Goal: Information Seeking & Learning: Check status

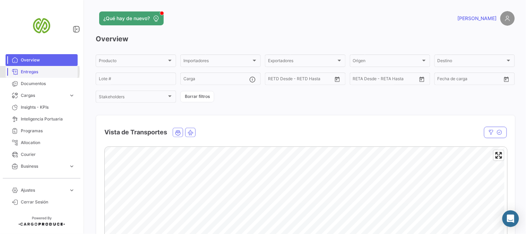
click at [34, 71] on span "Entregas" at bounding box center [48, 72] width 54 height 6
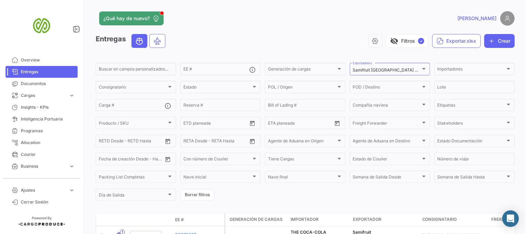
scroll to position [115, 0]
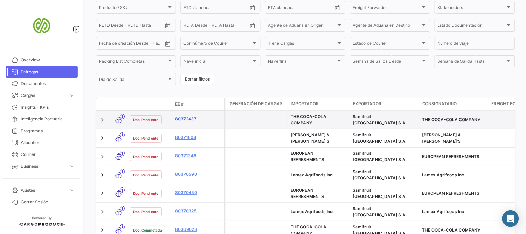
click at [185, 116] on link "80372437" at bounding box center [198, 119] width 46 height 6
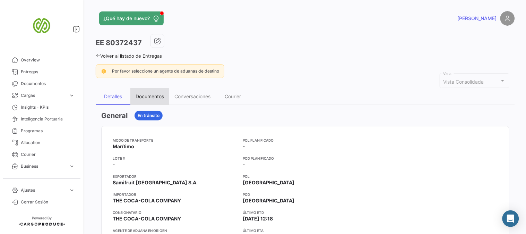
click at [152, 95] on div "Documentos" at bounding box center [150, 96] width 28 height 6
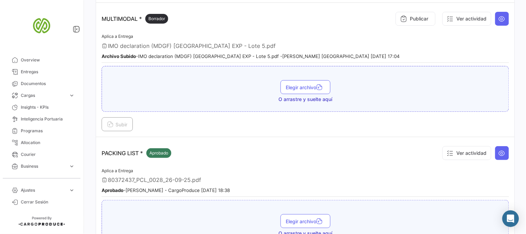
scroll to position [1419, 0]
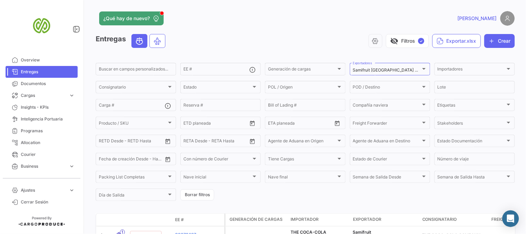
scroll to position [115, 0]
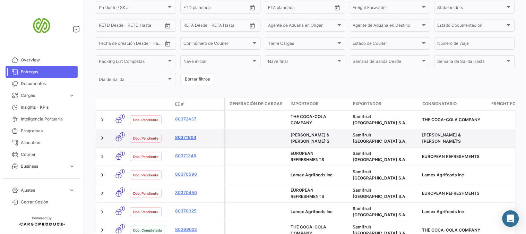
click at [182, 136] on link "80371804" at bounding box center [198, 137] width 46 height 6
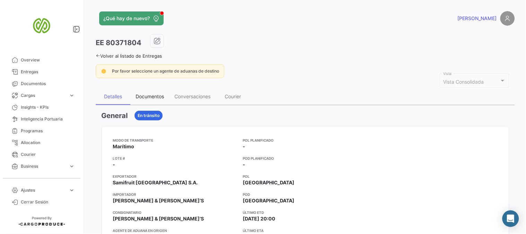
click at [144, 95] on div "Documentos" at bounding box center [150, 96] width 28 height 6
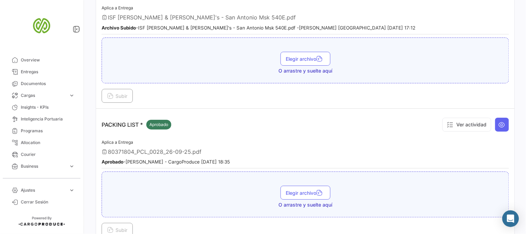
scroll to position [624, 0]
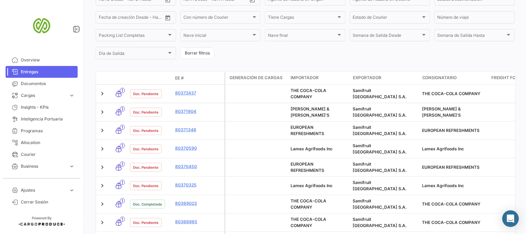
scroll to position [154, 0]
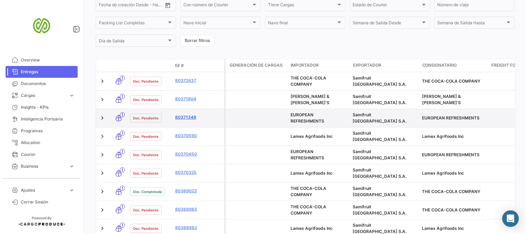
click at [187, 114] on link "80371348" at bounding box center [198, 117] width 46 height 6
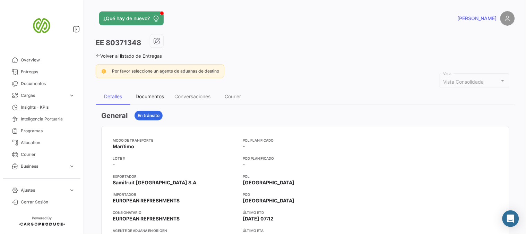
click at [155, 94] on div "Documentos" at bounding box center [150, 96] width 28 height 6
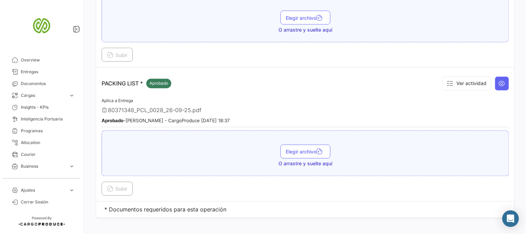
scroll to position [955, 0]
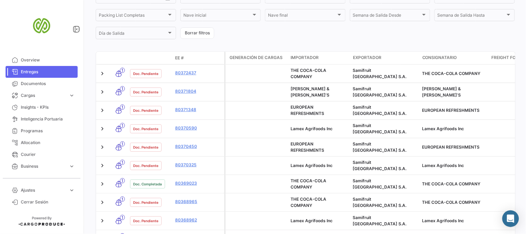
scroll to position [192, 0]
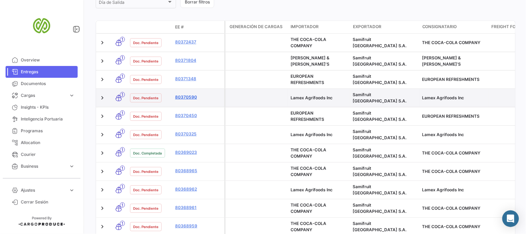
click at [185, 94] on link "80370590" at bounding box center [198, 97] width 46 height 6
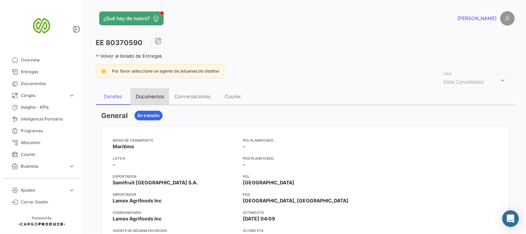
click at [146, 93] on div "Documentos" at bounding box center [150, 96] width 28 height 6
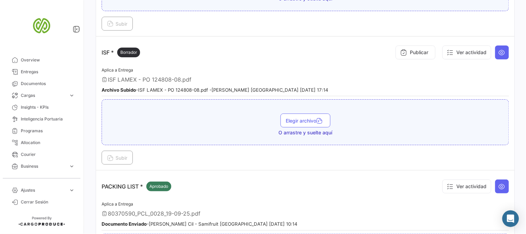
scroll to position [721, 0]
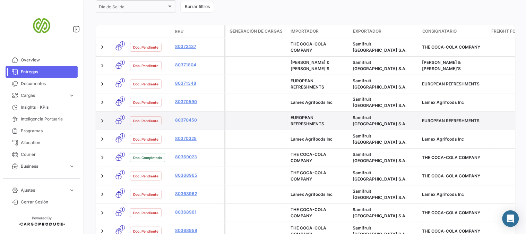
scroll to position [192, 0]
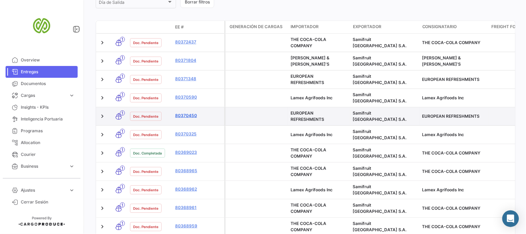
click at [188, 112] on link "80370450" at bounding box center [198, 115] width 46 height 6
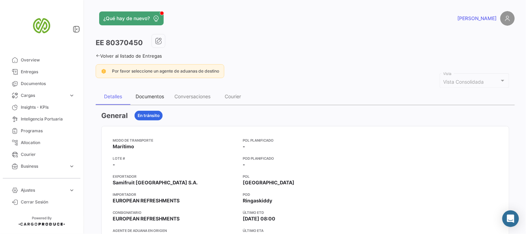
click at [158, 94] on div "Documentos" at bounding box center [150, 96] width 28 height 6
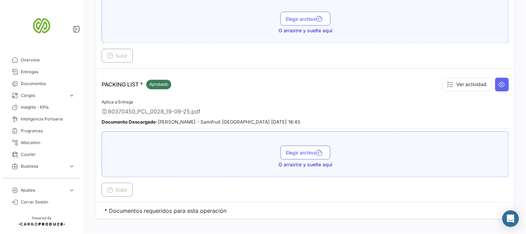
scroll to position [987, 0]
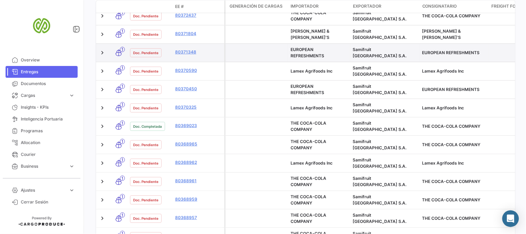
scroll to position [231, 0]
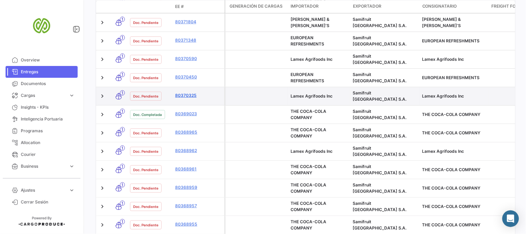
click at [186, 92] on link "80370325" at bounding box center [198, 95] width 46 height 6
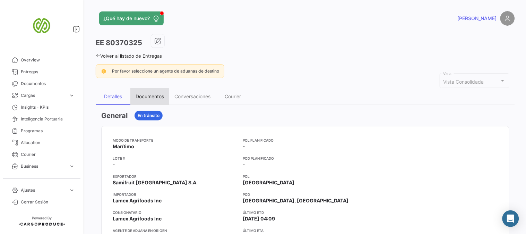
click at [154, 96] on div "Documentos" at bounding box center [150, 96] width 28 height 6
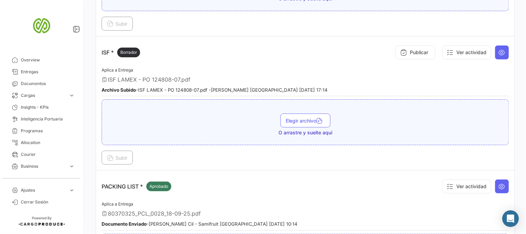
scroll to position [721, 0]
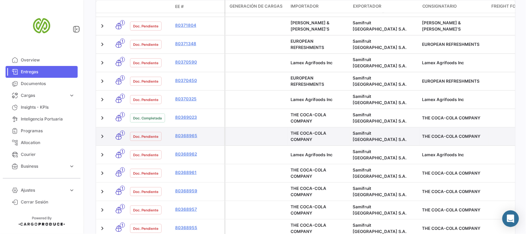
scroll to position [231, 0]
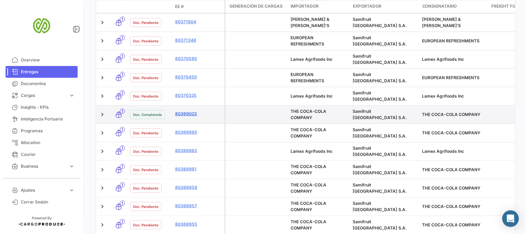
click at [183, 111] on link "80369023" at bounding box center [198, 114] width 46 height 6
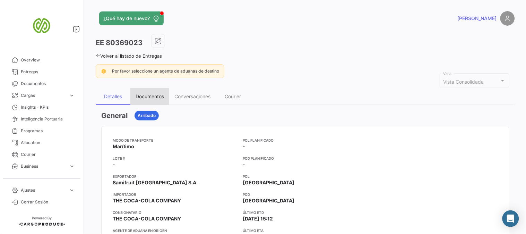
click at [155, 94] on div "Documentos" at bounding box center [150, 96] width 28 height 6
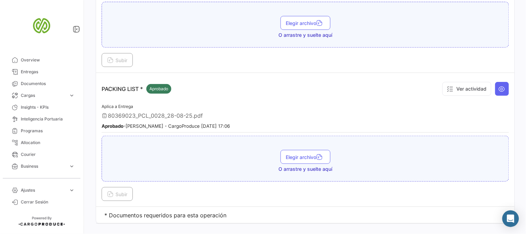
scroll to position [1419, 0]
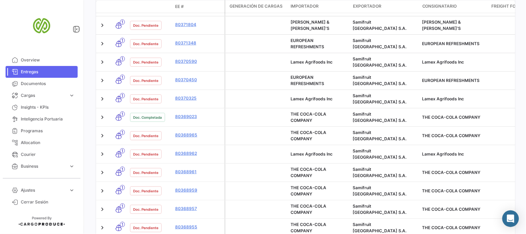
scroll to position [231, 0]
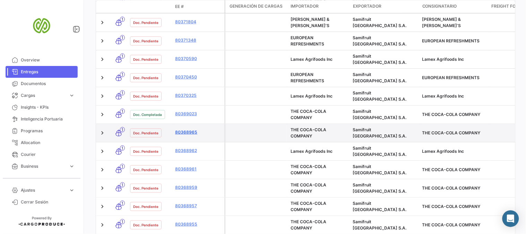
click at [190, 129] on link "80368965" at bounding box center [198, 132] width 46 height 6
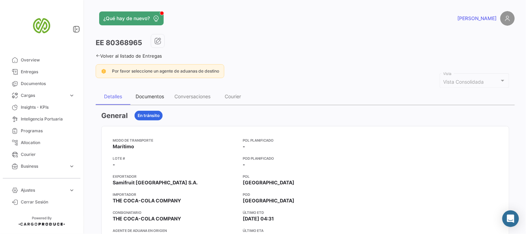
click at [153, 96] on div "Documentos" at bounding box center [150, 96] width 28 height 6
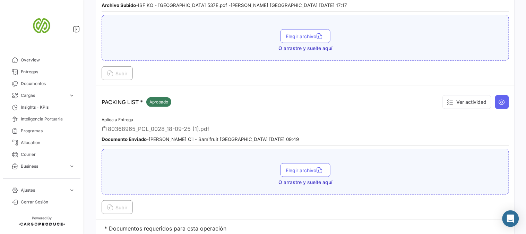
scroll to position [763, 0]
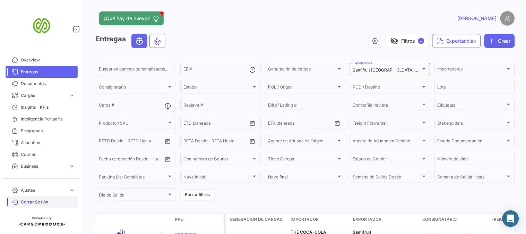
click at [28, 200] on span "Cerrar Sesión" at bounding box center [48, 202] width 54 height 6
